Goal: Transaction & Acquisition: Book appointment/travel/reservation

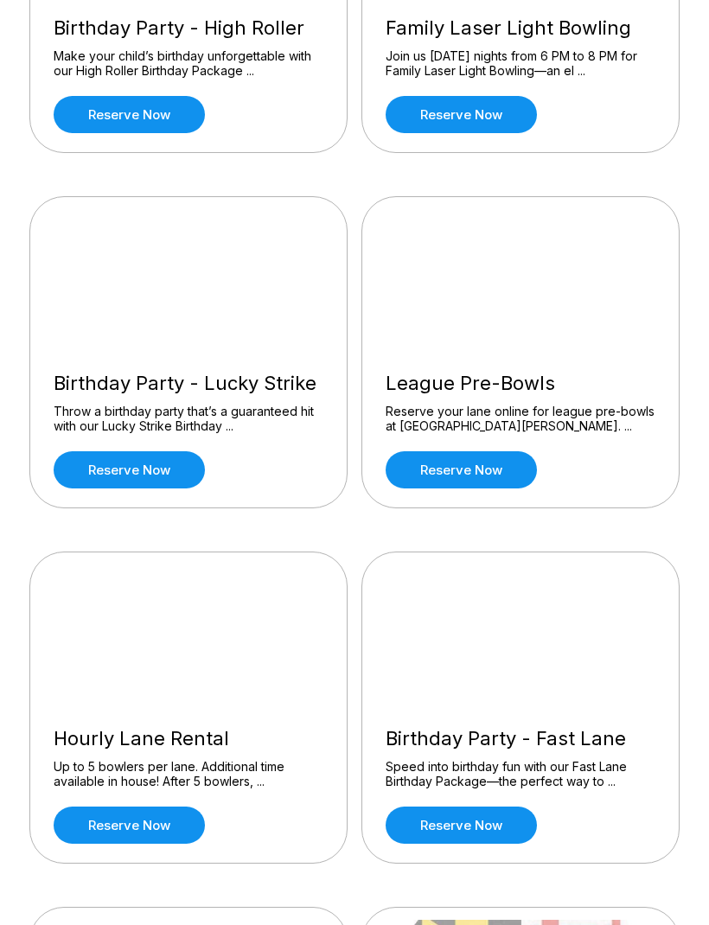
scroll to position [342, 0]
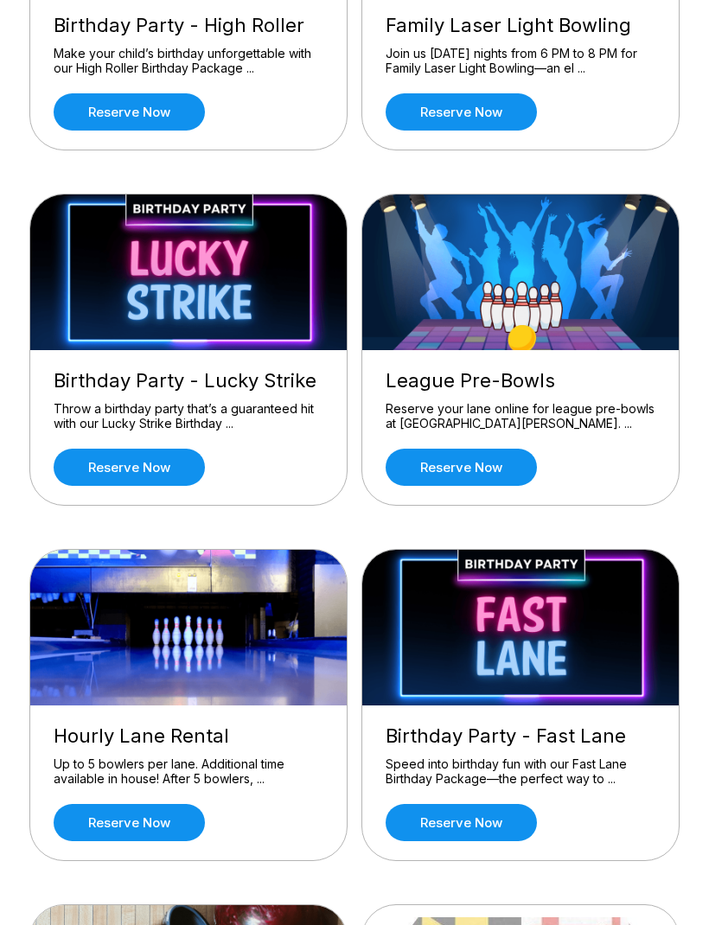
click at [142, 825] on link "Reserve now" at bounding box center [129, 823] width 151 height 37
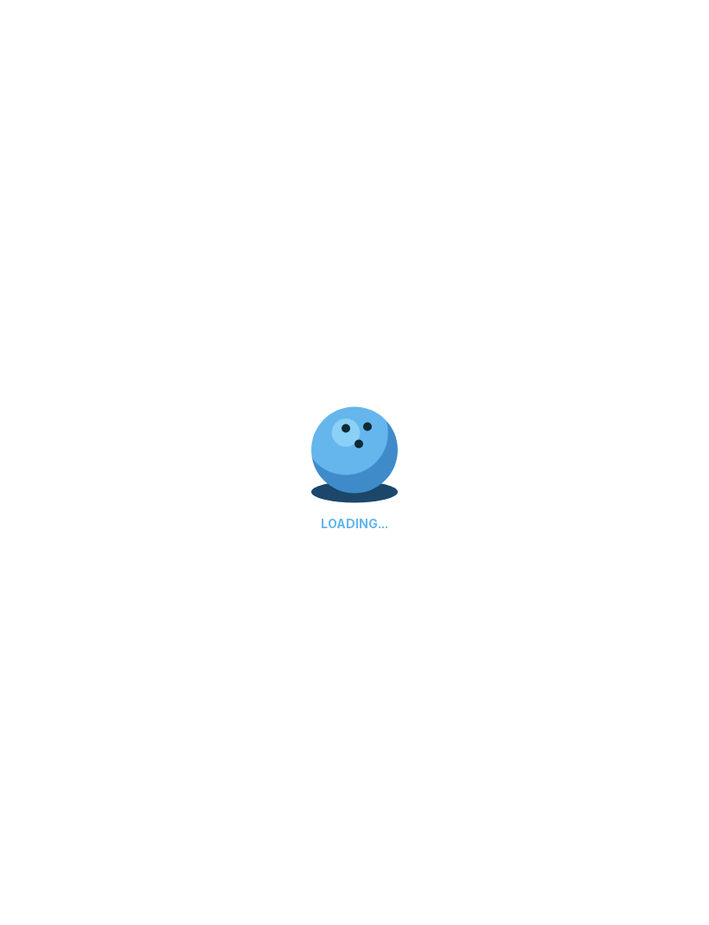
scroll to position [343, 0]
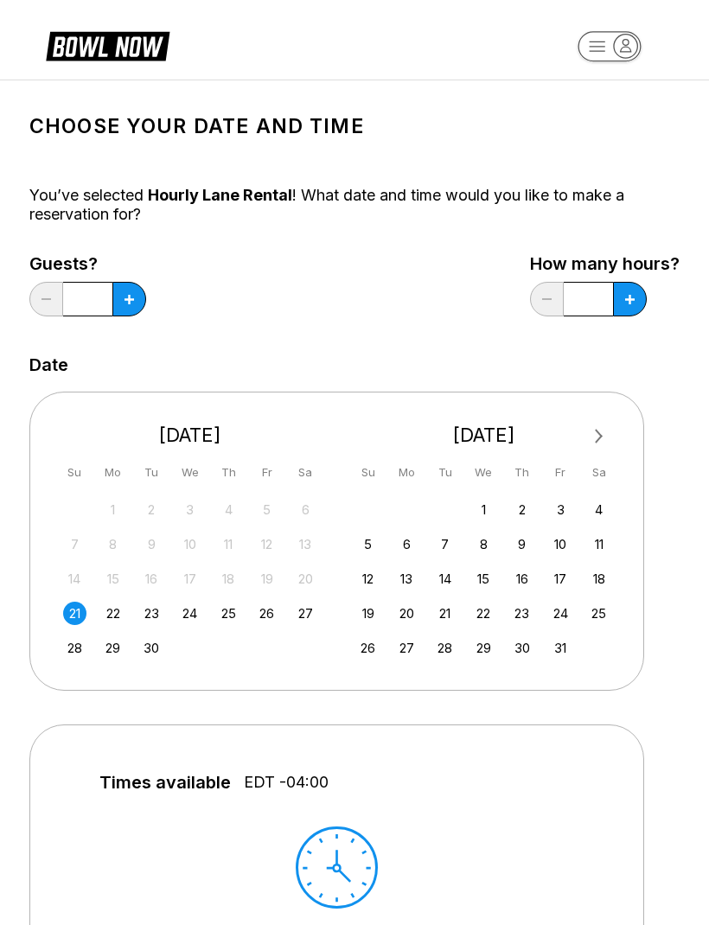
click at [129, 299] on icon at bounding box center [130, 300] width 10 height 10
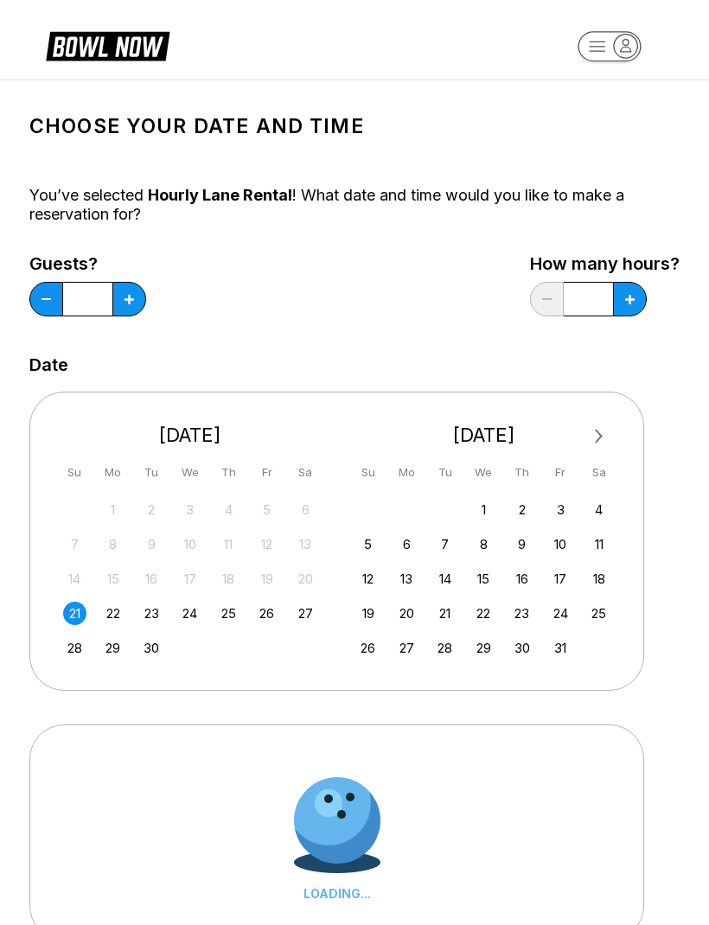
click at [126, 300] on icon at bounding box center [130, 300] width 10 height 10
click at [129, 302] on icon at bounding box center [130, 300] width 10 height 10
type input "*"
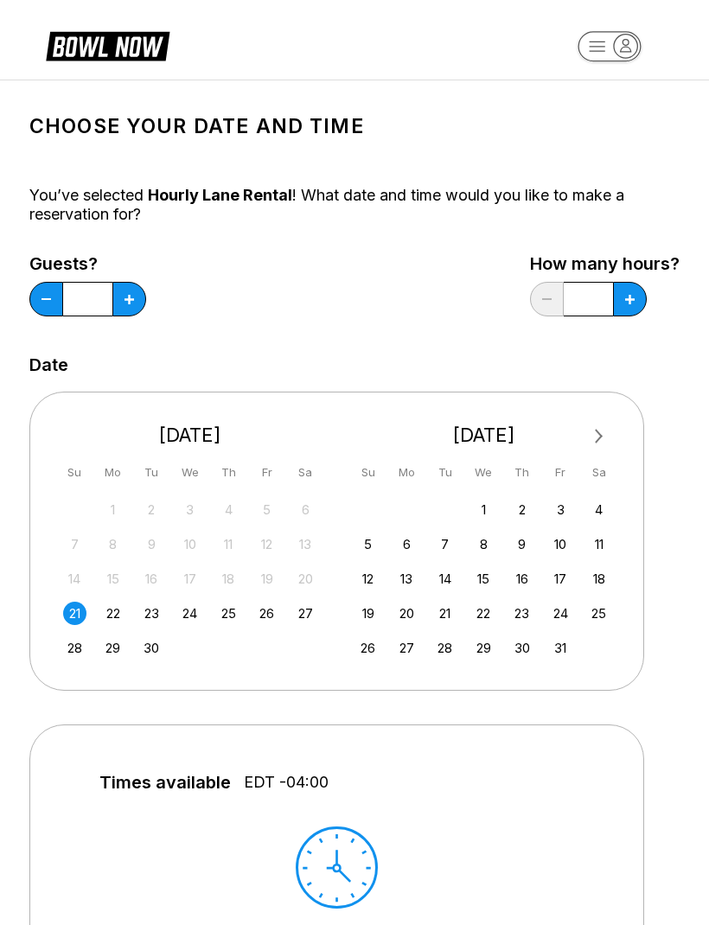
click at [627, 305] on button at bounding box center [630, 299] width 34 height 35
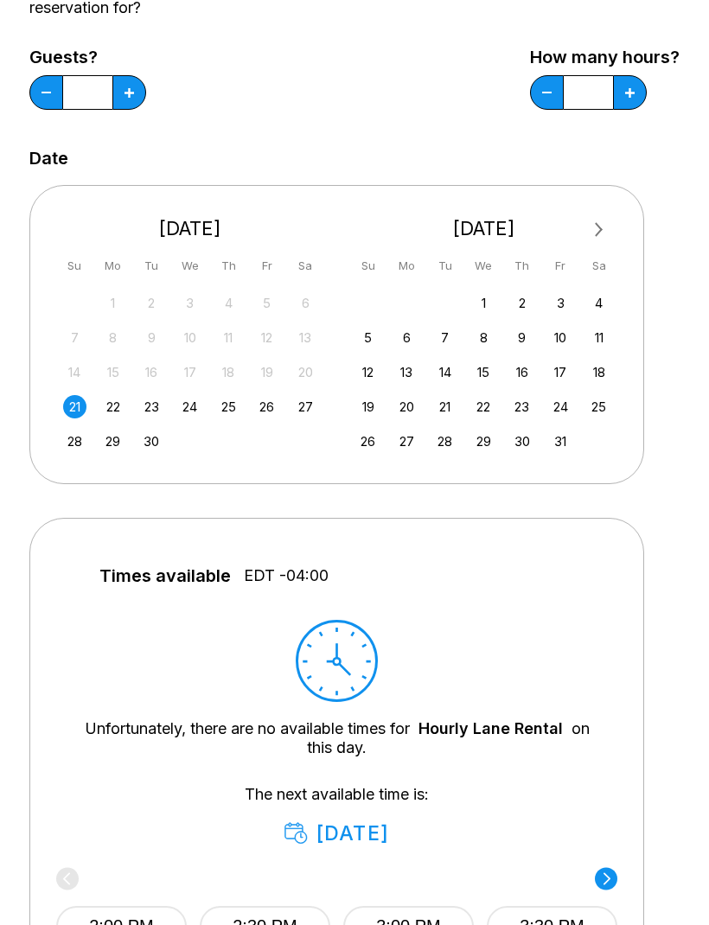
scroll to position [206, 0]
click at [446, 372] on div "14" at bounding box center [444, 372] width 23 height 23
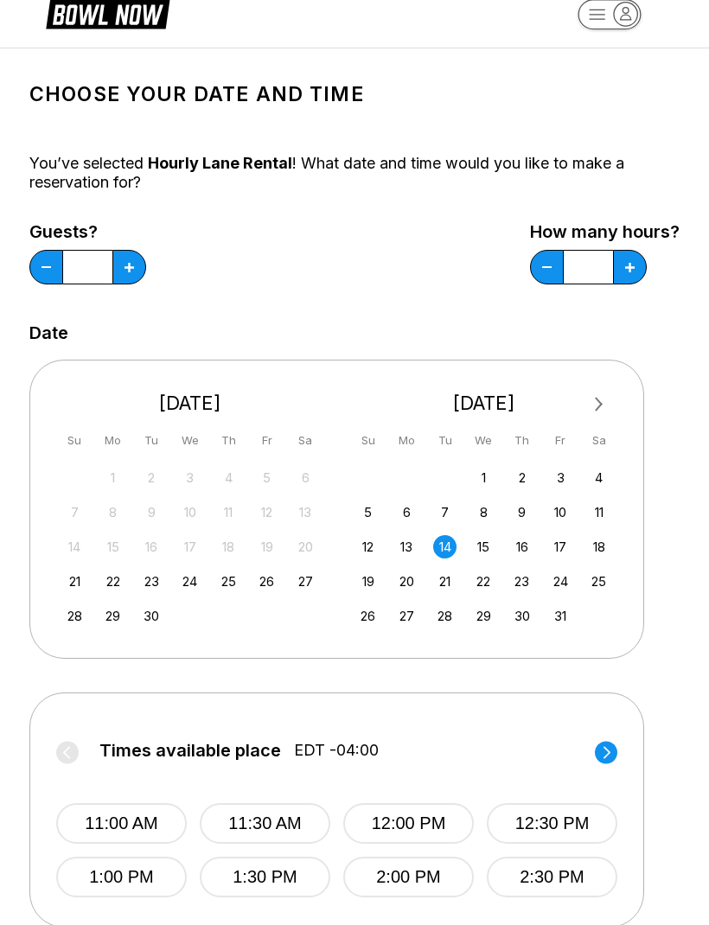
scroll to position [0, 0]
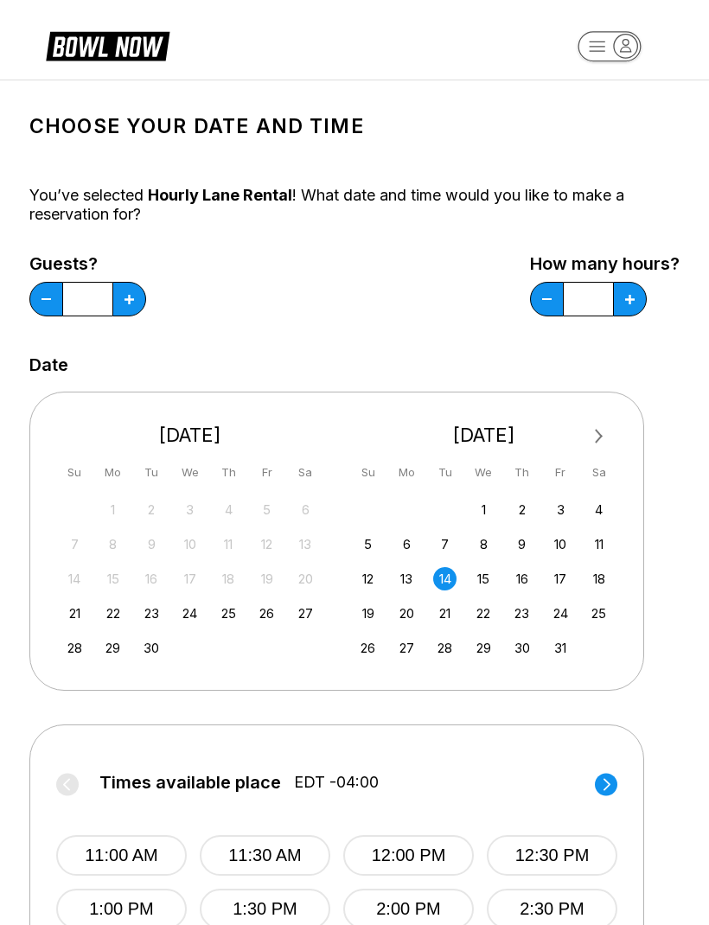
click at [626, 303] on icon at bounding box center [630, 300] width 10 height 10
type input "*"
